Goal: Information Seeking & Learning: Learn about a topic

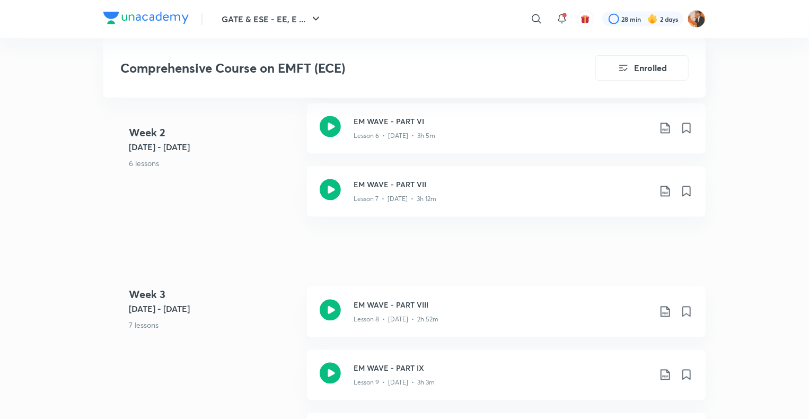
scroll to position [982, 0]
click at [502, 207] on div "EM WAVE - PART VII Lesson 7 • [DATE] • 3h 12m" at bounding box center [506, 193] width 399 height 50
click at [513, 312] on div "Lesson 8 • [DATE] • 2h 52m" at bounding box center [502, 319] width 297 height 14
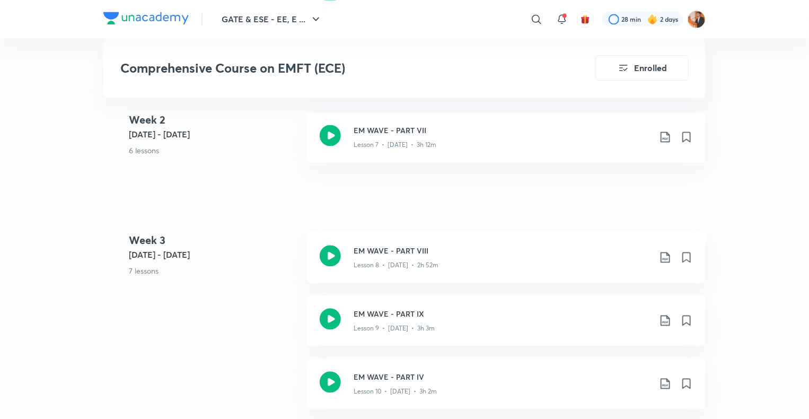
scroll to position [1040, 0]
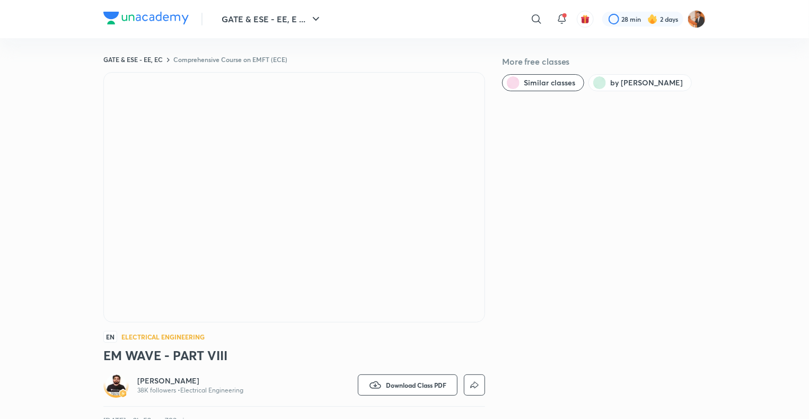
scroll to position [4, 0]
